Goal: Task Accomplishment & Management: Manage account settings

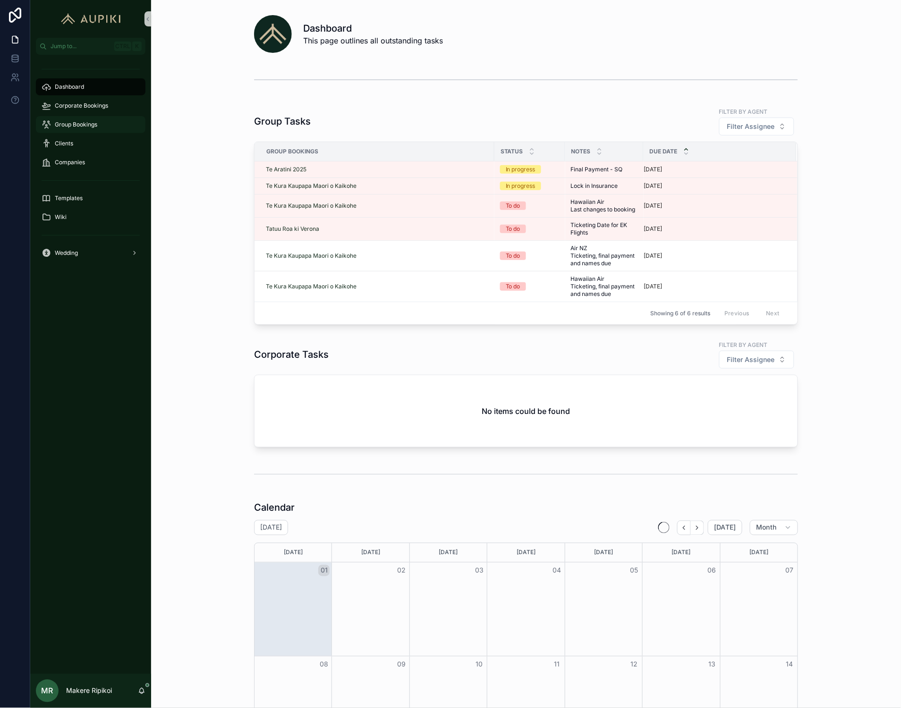
click at [62, 122] on span "Group Bookings" at bounding box center [76, 125] width 42 height 8
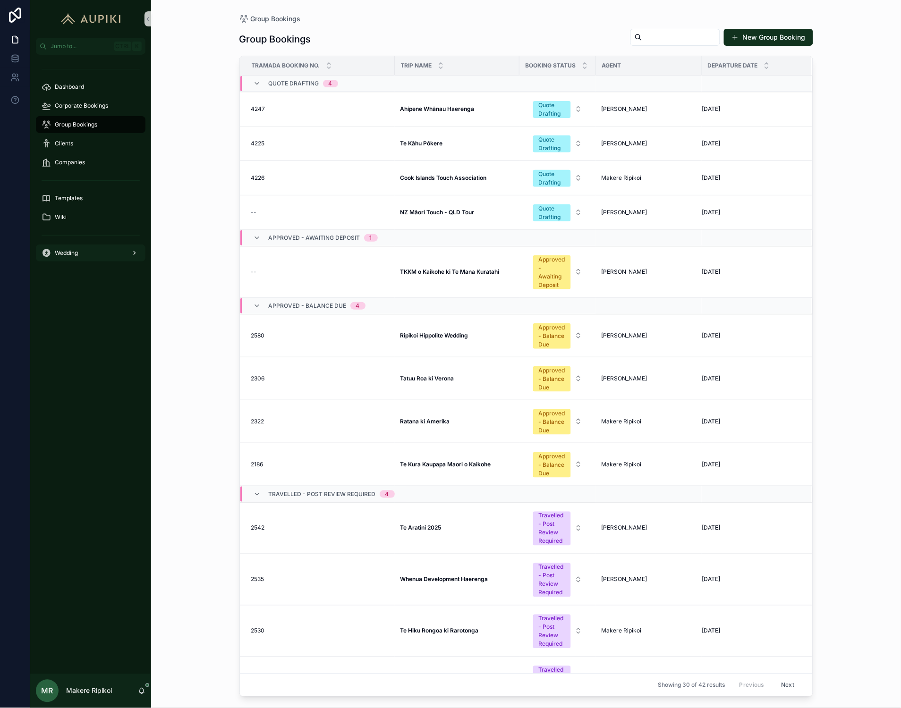
click at [83, 246] on div "Wedding" at bounding box center [91, 252] width 98 height 15
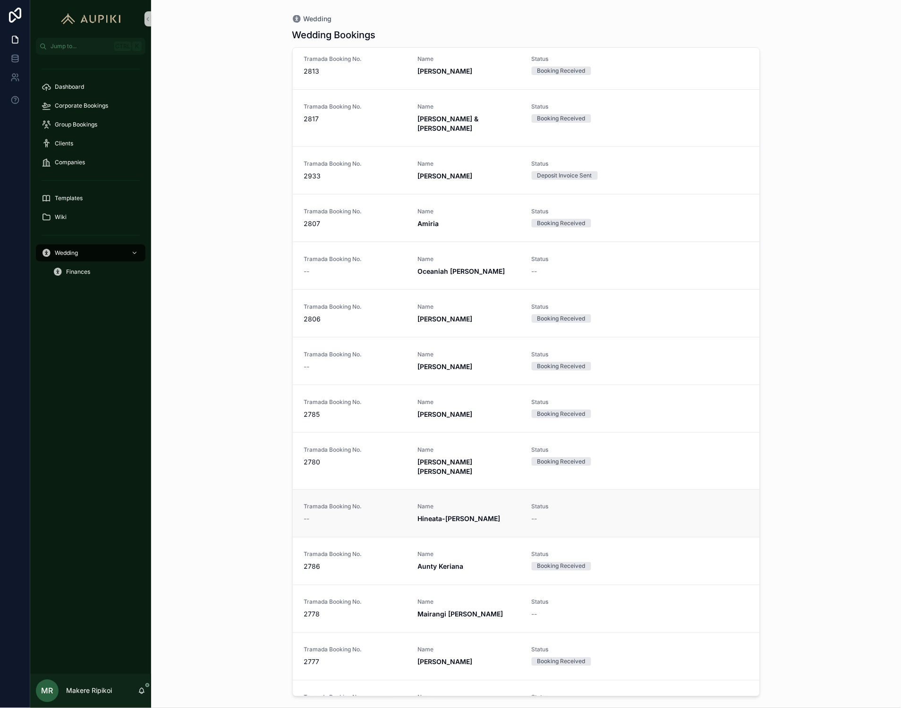
scroll to position [734, 0]
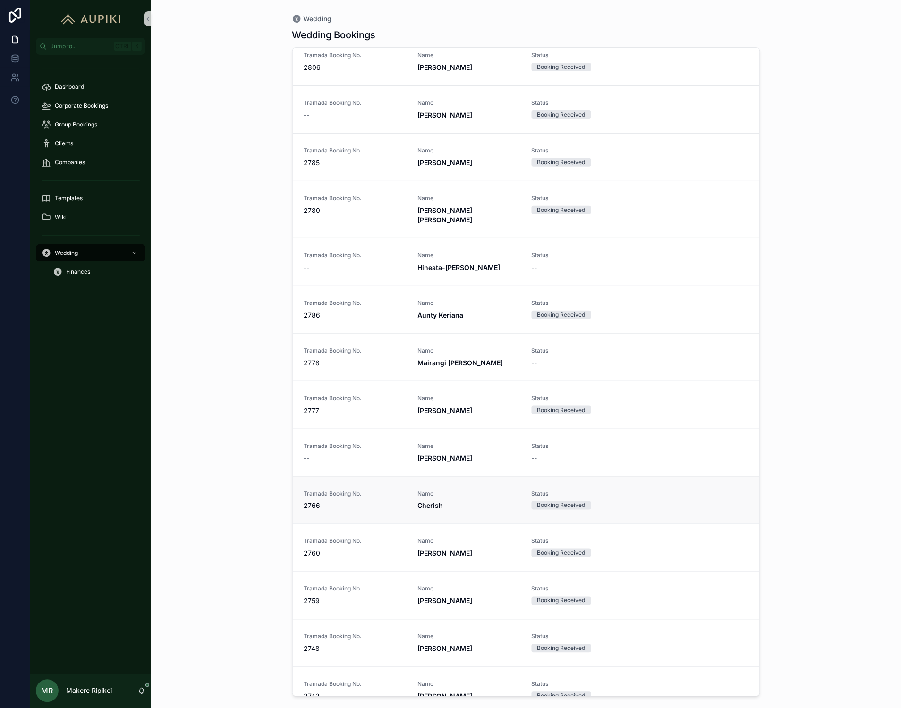
click at [470, 476] on link "Tramada Booking No. 2766 Name Cherish Status Booking Received" at bounding box center [526, 500] width 467 height 48
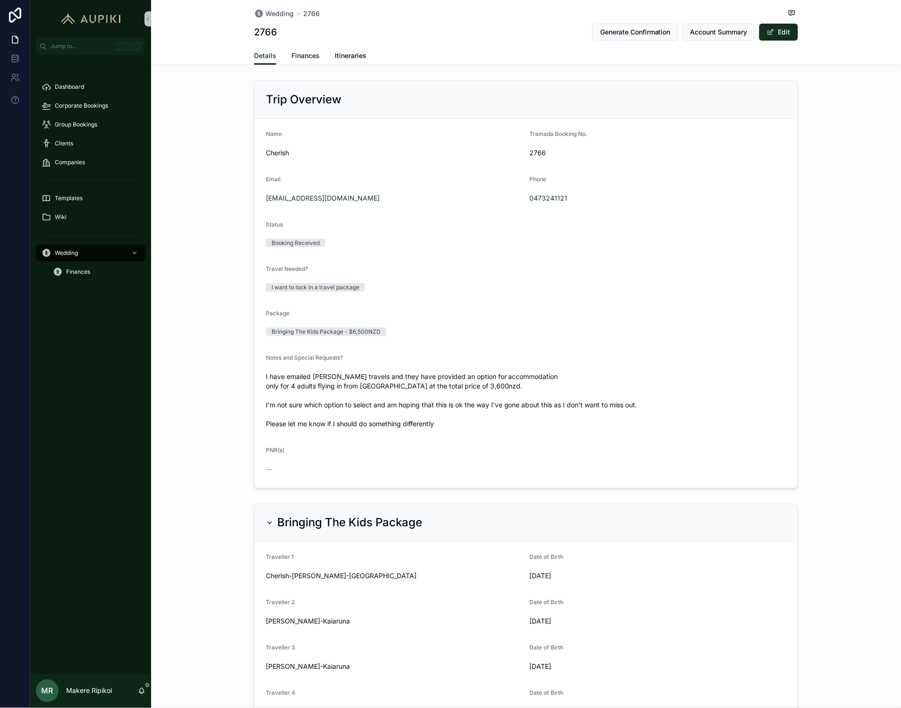
click at [302, 55] on span "Finances" at bounding box center [305, 55] width 28 height 9
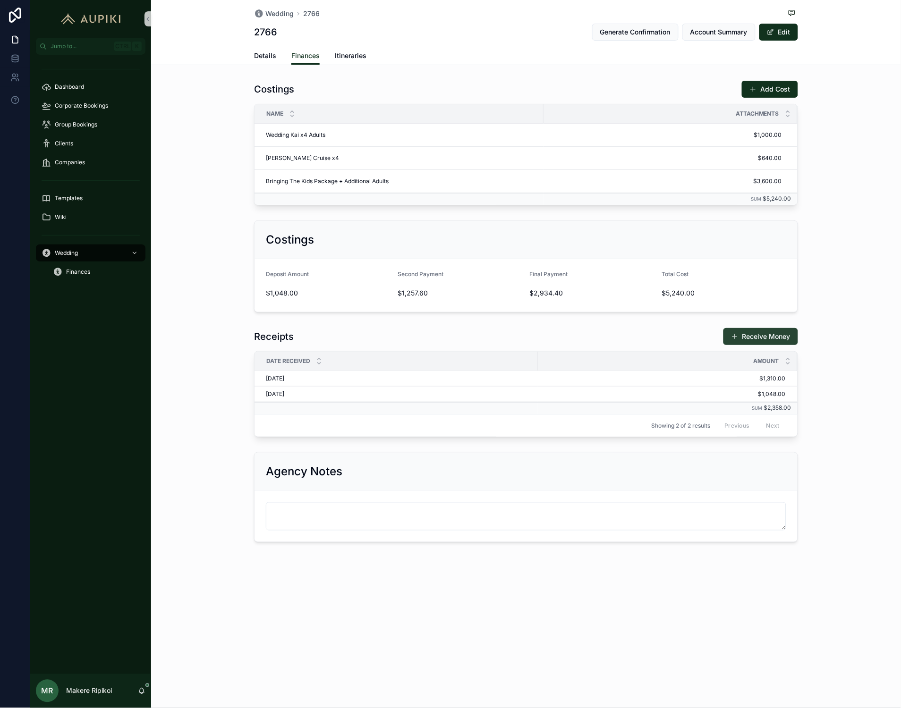
click at [750, 342] on button "Receive Money" at bounding box center [760, 336] width 75 height 17
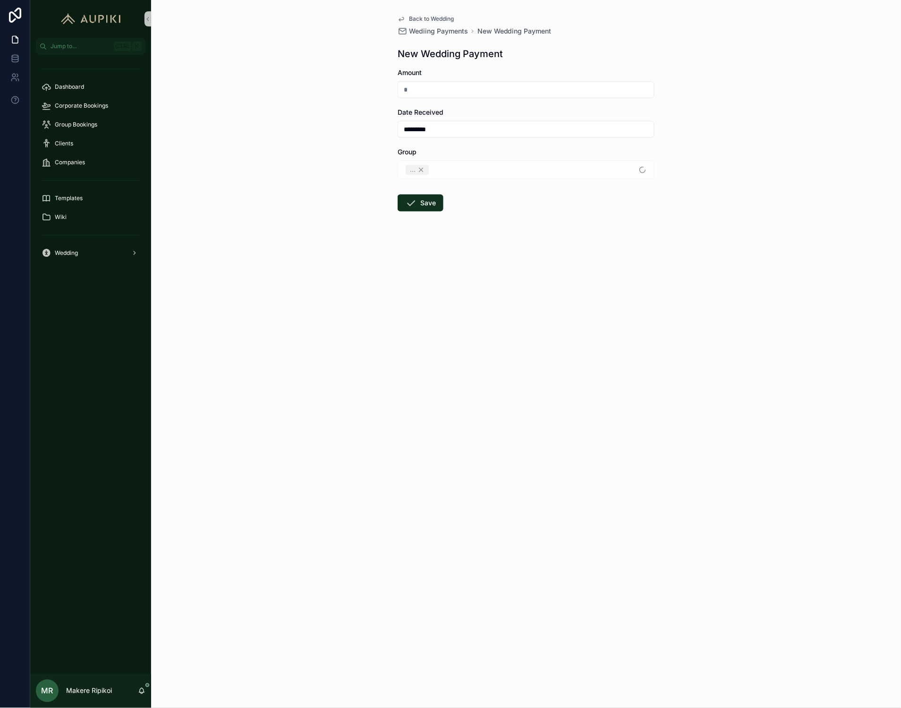
click at [484, 87] on input "scrollable content" at bounding box center [526, 89] width 256 height 13
type input "*********"
click at [491, 322] on div "Back to Wedding Wediing Payments New Wedding Payment New Wedding Payment Amount…" at bounding box center [526, 354] width 750 height 708
click at [445, 203] on form "Amount ********* Date Received ********* Group Cherish Save" at bounding box center [525, 170] width 257 height 204
click at [432, 207] on button "Save" at bounding box center [420, 202] width 46 height 17
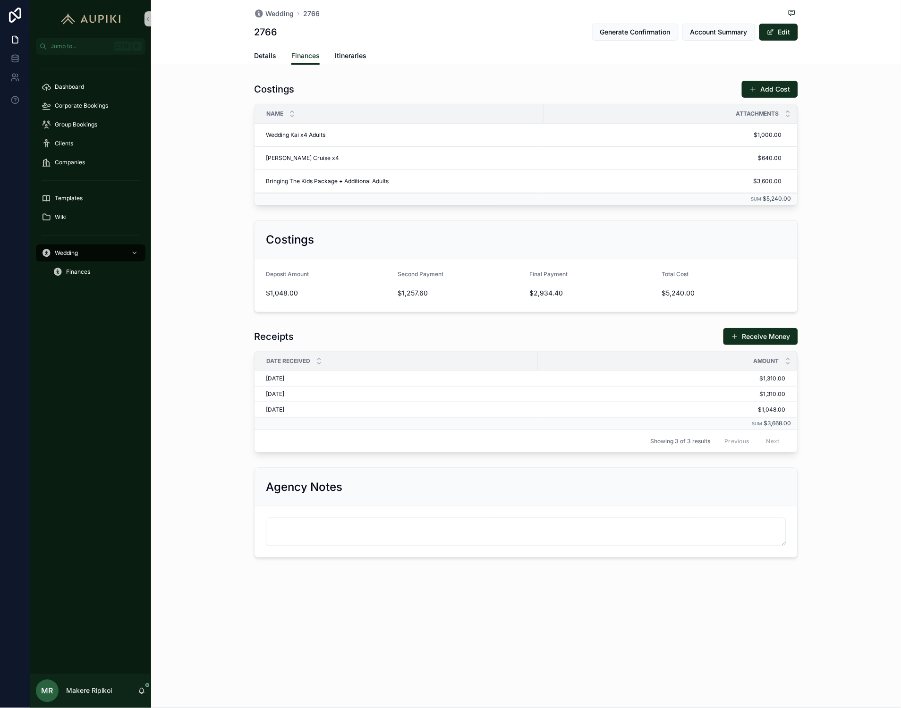
click at [843, 478] on div "Agency Notes" at bounding box center [526, 513] width 750 height 98
click at [709, 29] on span "Account Summary" at bounding box center [718, 31] width 57 height 9
click at [357, 60] on span "Itineraries" at bounding box center [351, 55] width 32 height 9
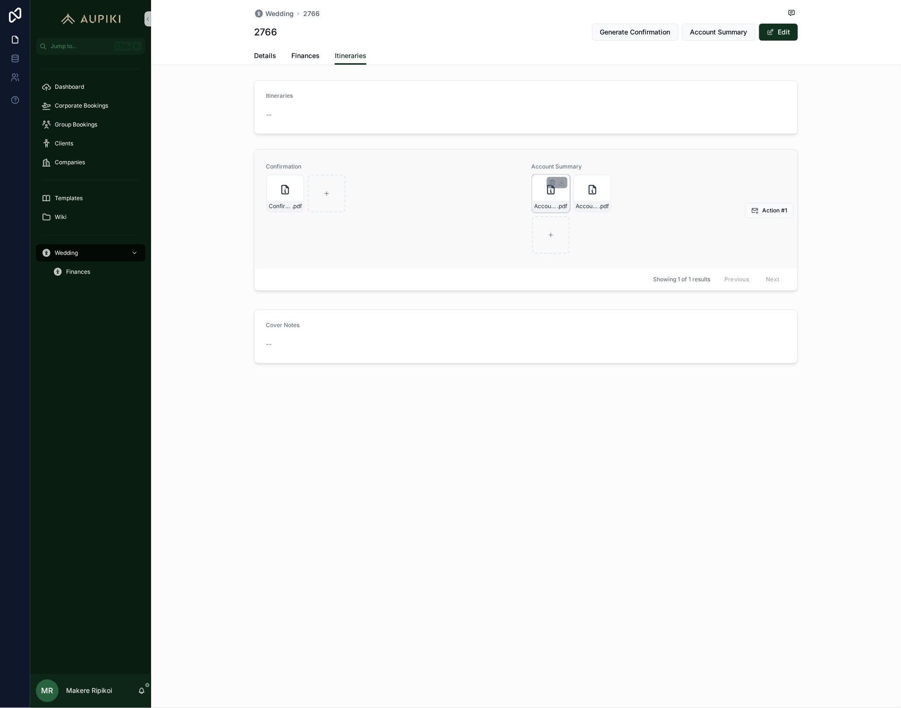
click at [553, 198] on div "Account-Summary---B2766 .pdf" at bounding box center [551, 194] width 38 height 38
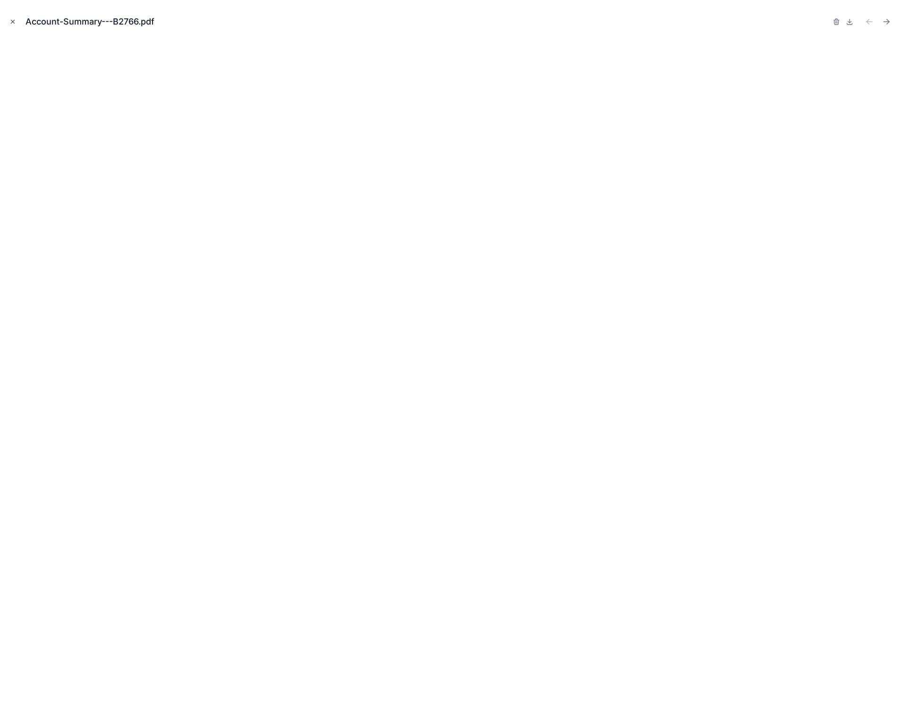
click at [16, 19] on button "Close modal" at bounding box center [13, 22] width 10 height 10
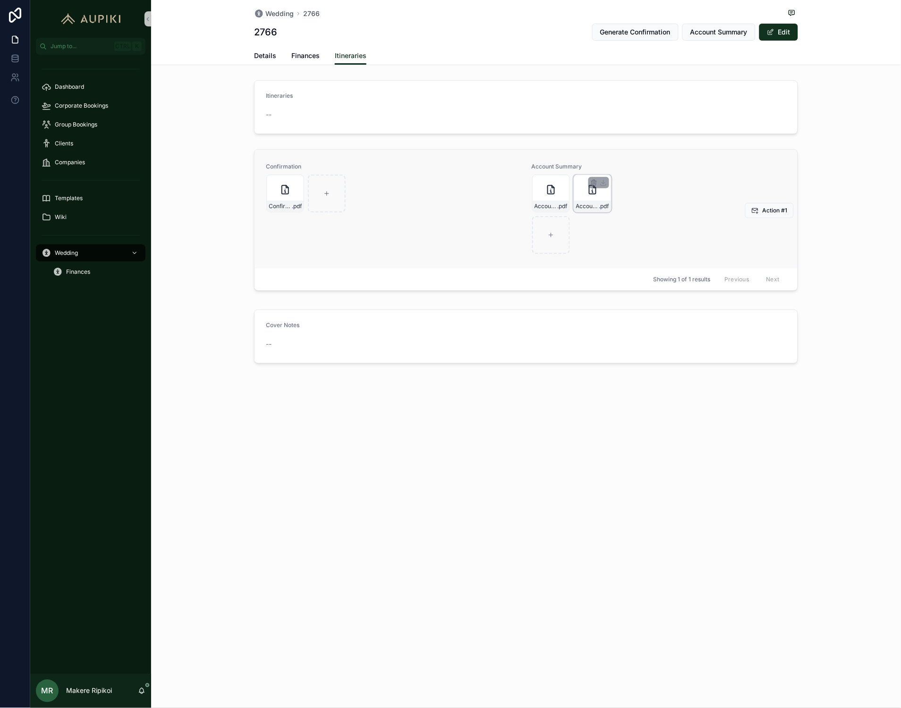
click at [600, 198] on div "Account-Summary---B2766 .pdf" at bounding box center [592, 194] width 38 height 38
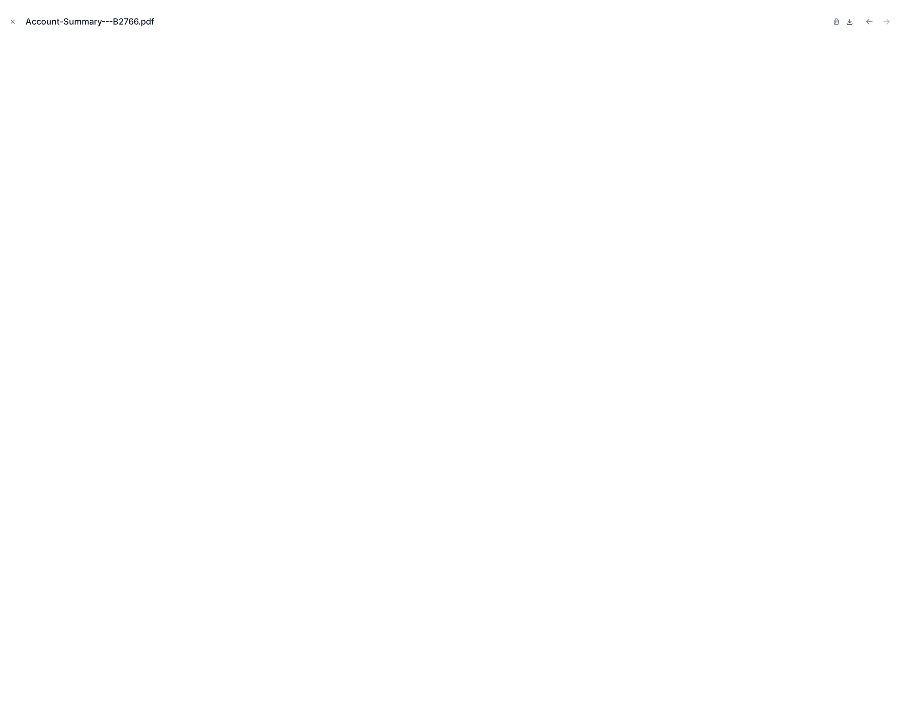
click at [852, 25] on icon at bounding box center [849, 23] width 5 height 1
click at [11, 21] on icon "Close modal" at bounding box center [12, 21] width 7 height 7
